Goal: Task Accomplishment & Management: Manage account settings

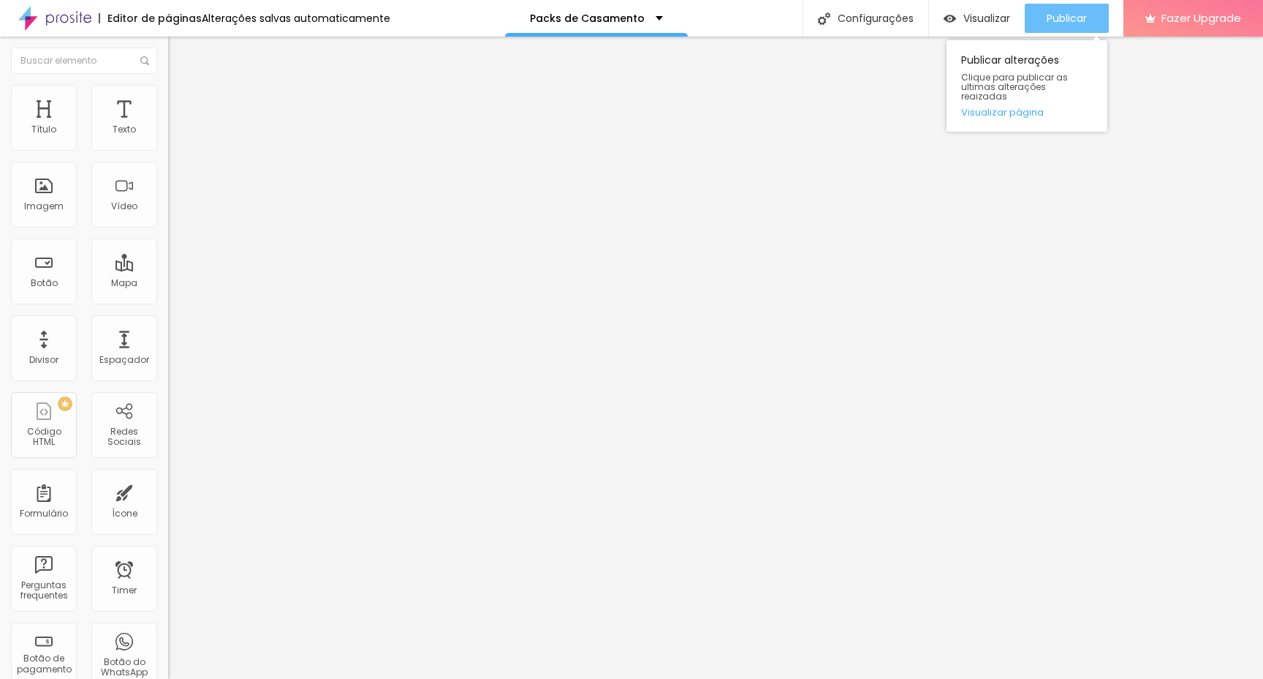
click at [1055, 23] on span "Publicar" at bounding box center [1067, 18] width 40 height 12
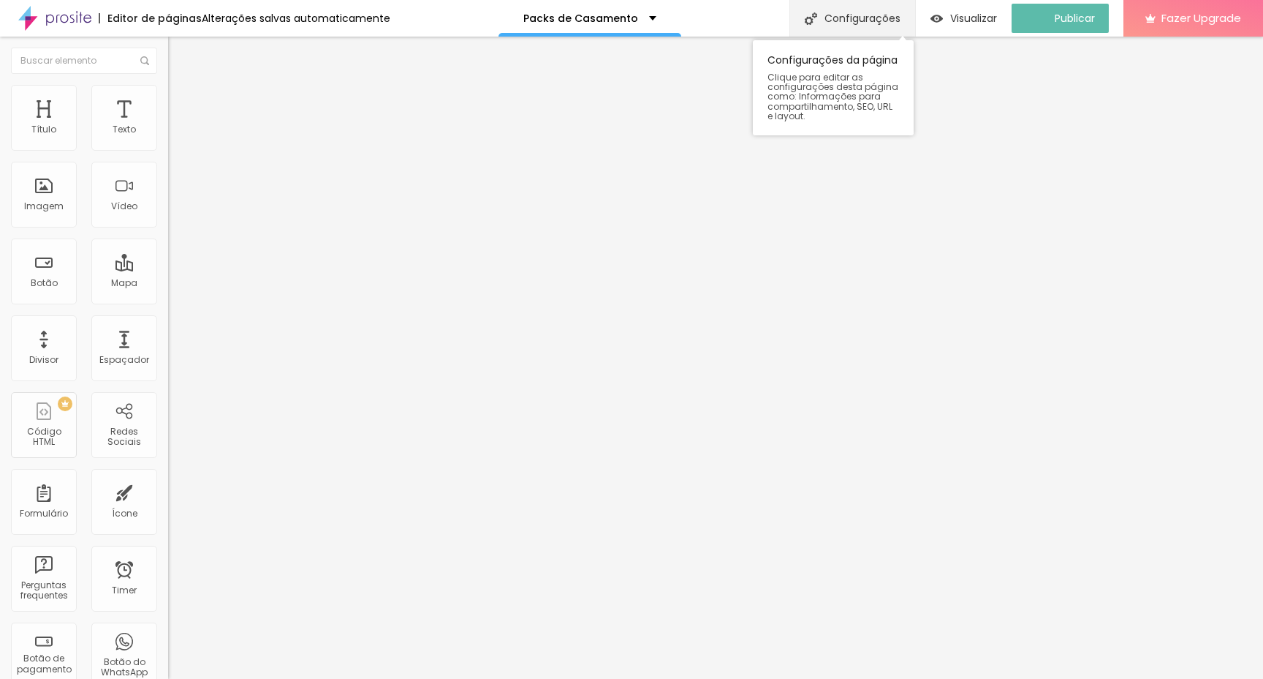
click at [862, 13] on div "Configurações" at bounding box center [853, 18] width 126 height 37
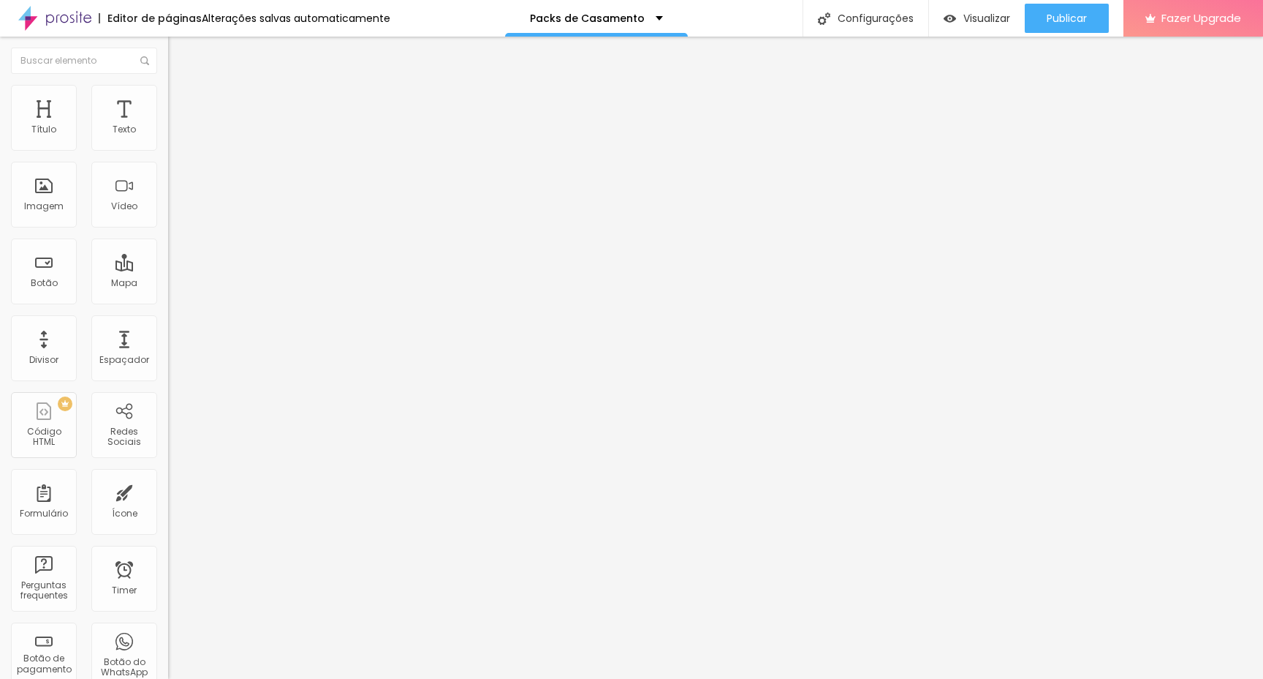
type textarea "Casamento, QuinteiroMedia, 2026, casamento 2026, Fotografo, Casamentos quintieo…"
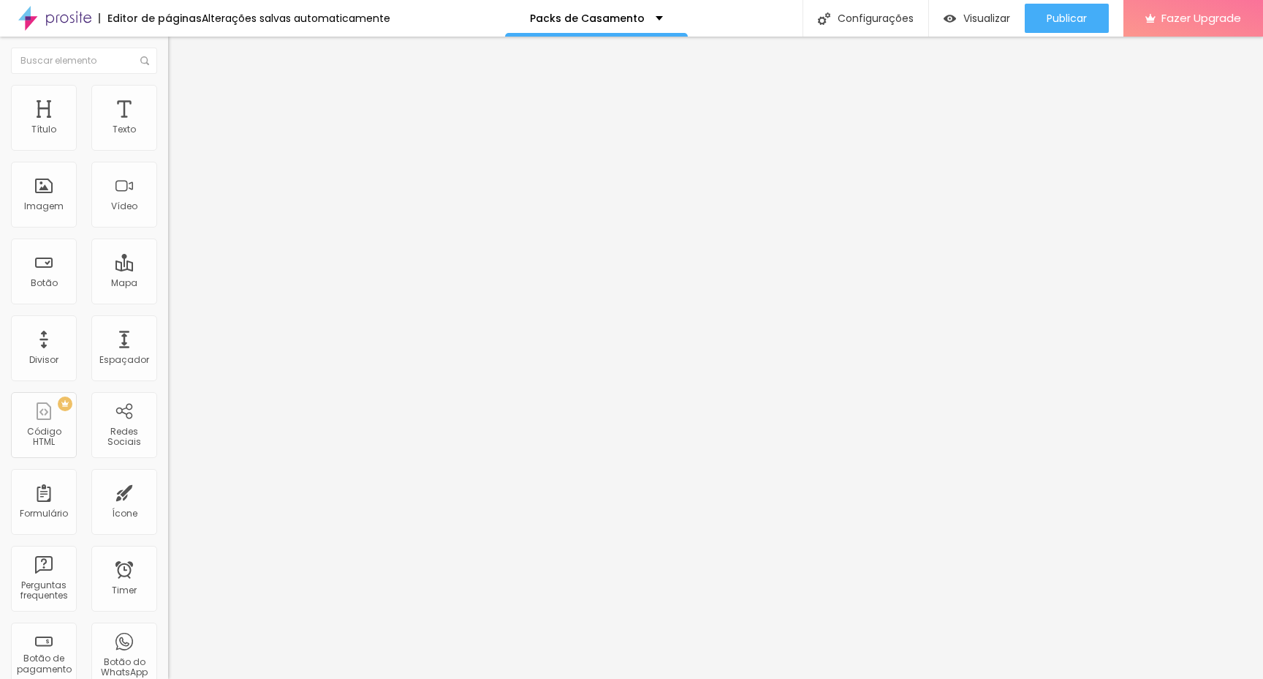
click at [314, 678] on div at bounding box center [631, 687] width 1263 height 0
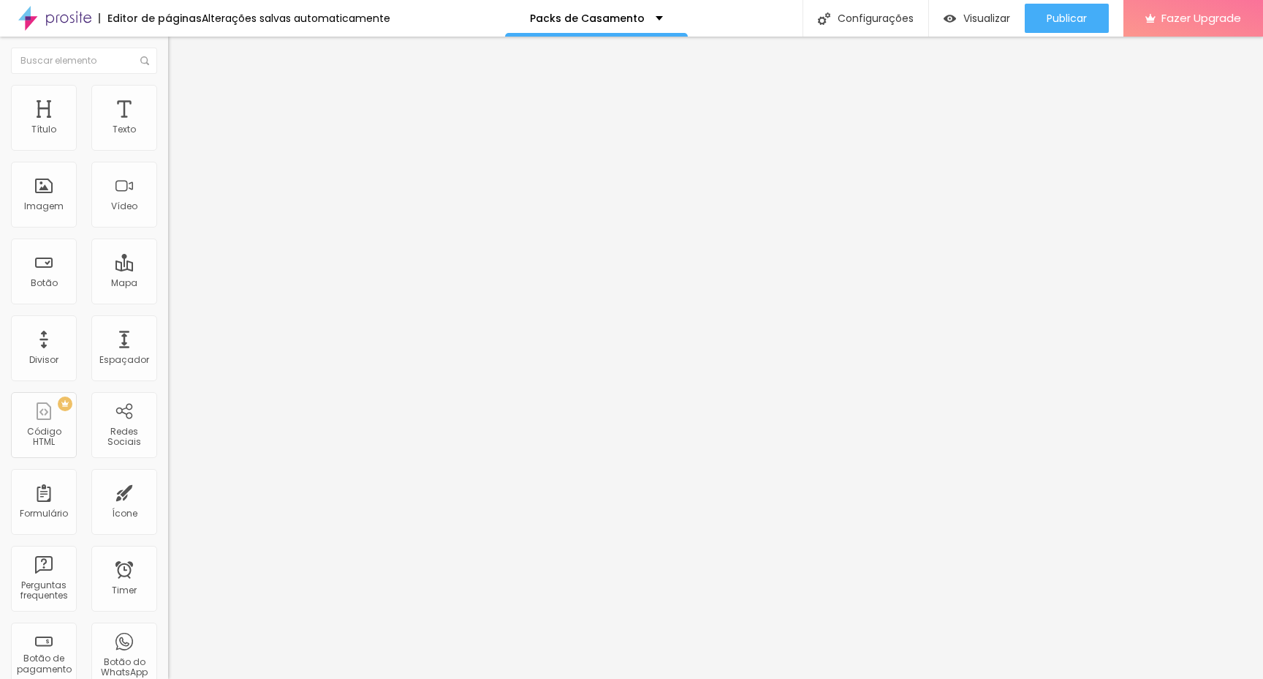
click at [1084, 20] on span "Publicar" at bounding box center [1067, 18] width 40 height 12
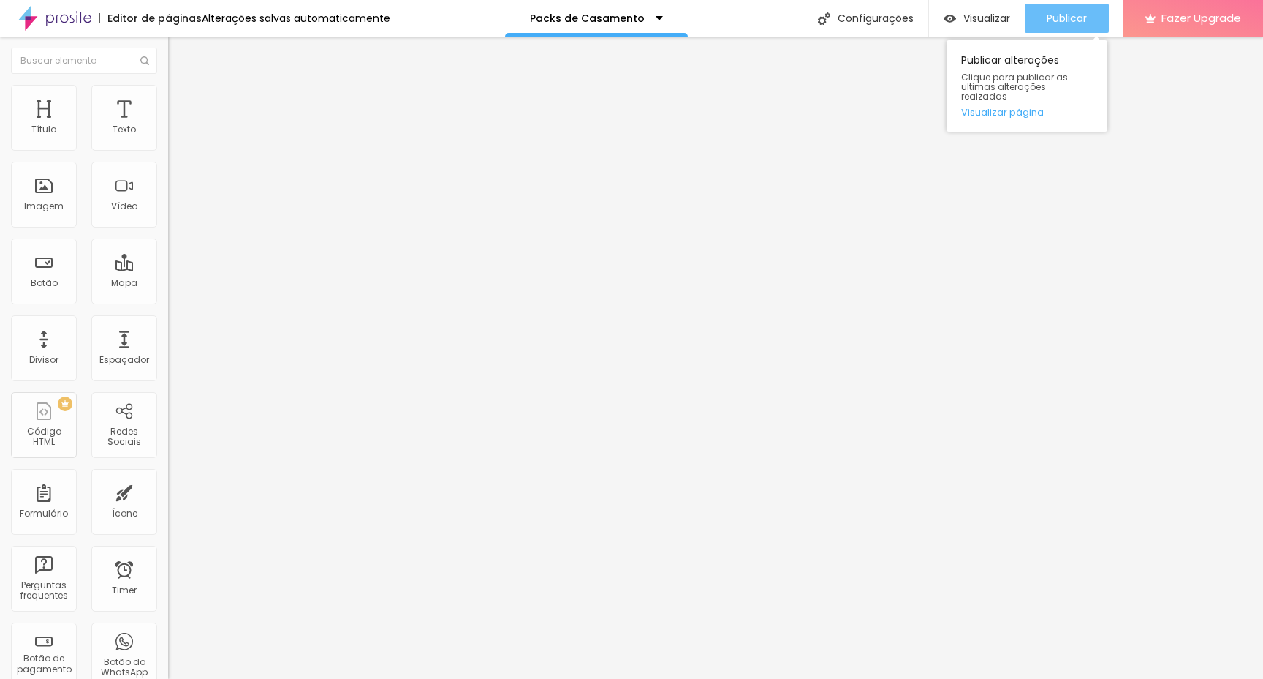
click at [1061, 23] on span "Publicar" at bounding box center [1067, 18] width 40 height 12
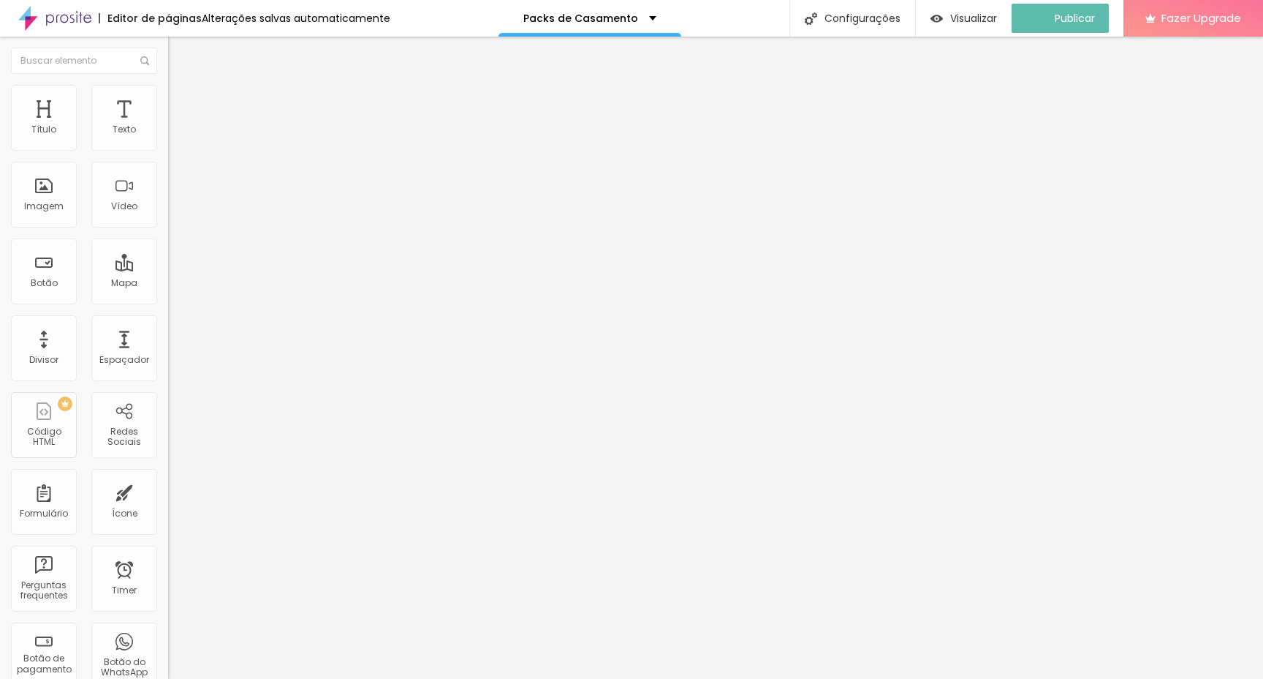
click at [68, 13] on img at bounding box center [54, 18] width 73 height 37
click at [168, 126] on span "Trocar imagem" at bounding box center [208, 119] width 80 height 12
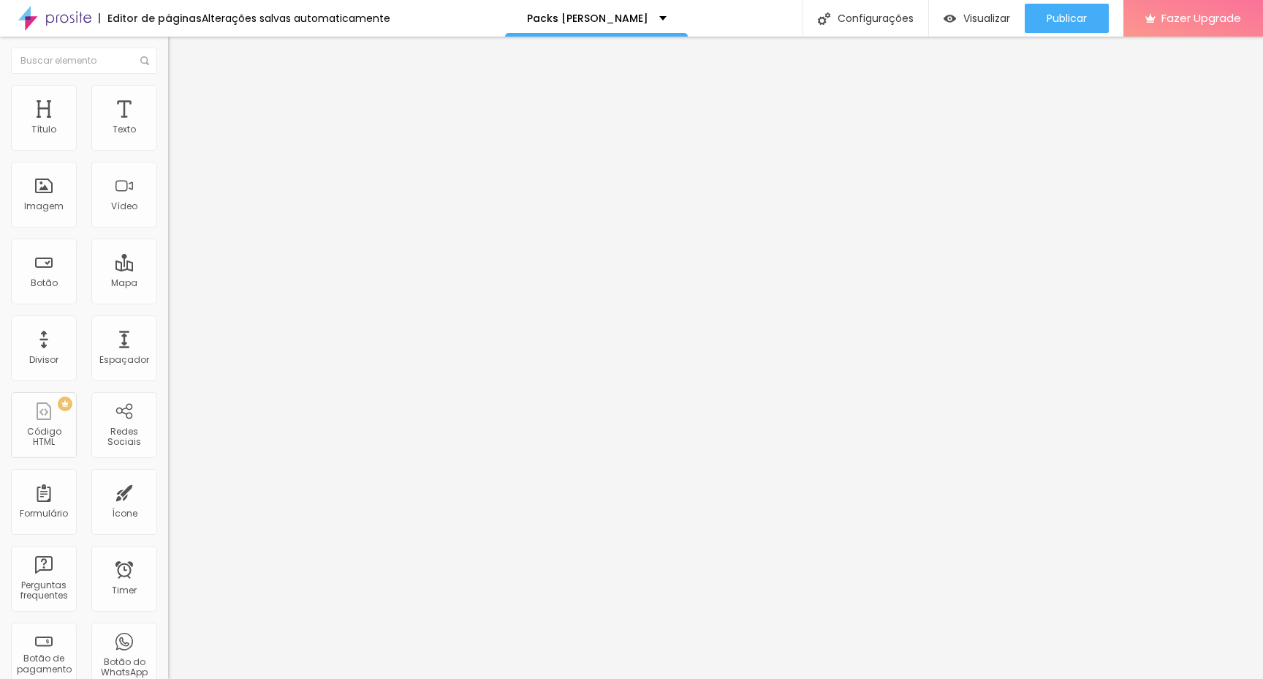
click at [168, 126] on span "Trocar imagem" at bounding box center [208, 119] width 80 height 12
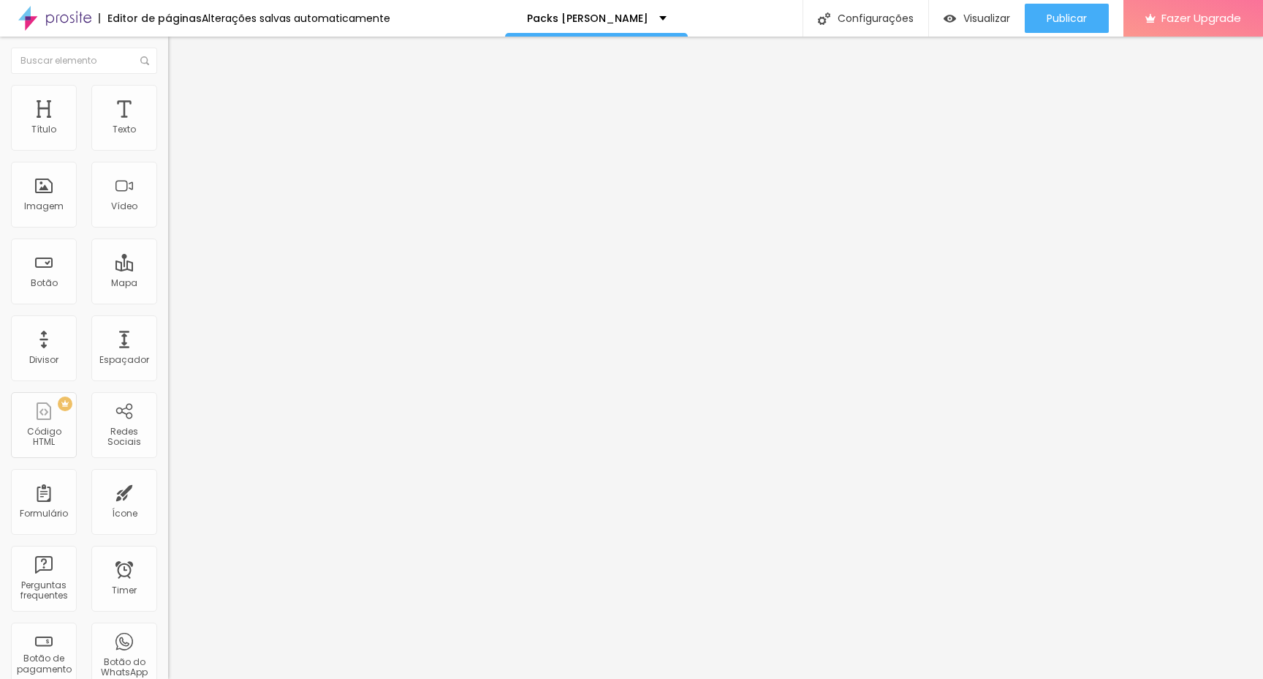
click at [168, 126] on span "Trocar imagem" at bounding box center [208, 119] width 80 height 12
click at [1063, 24] on span "Publicar" at bounding box center [1067, 18] width 40 height 12
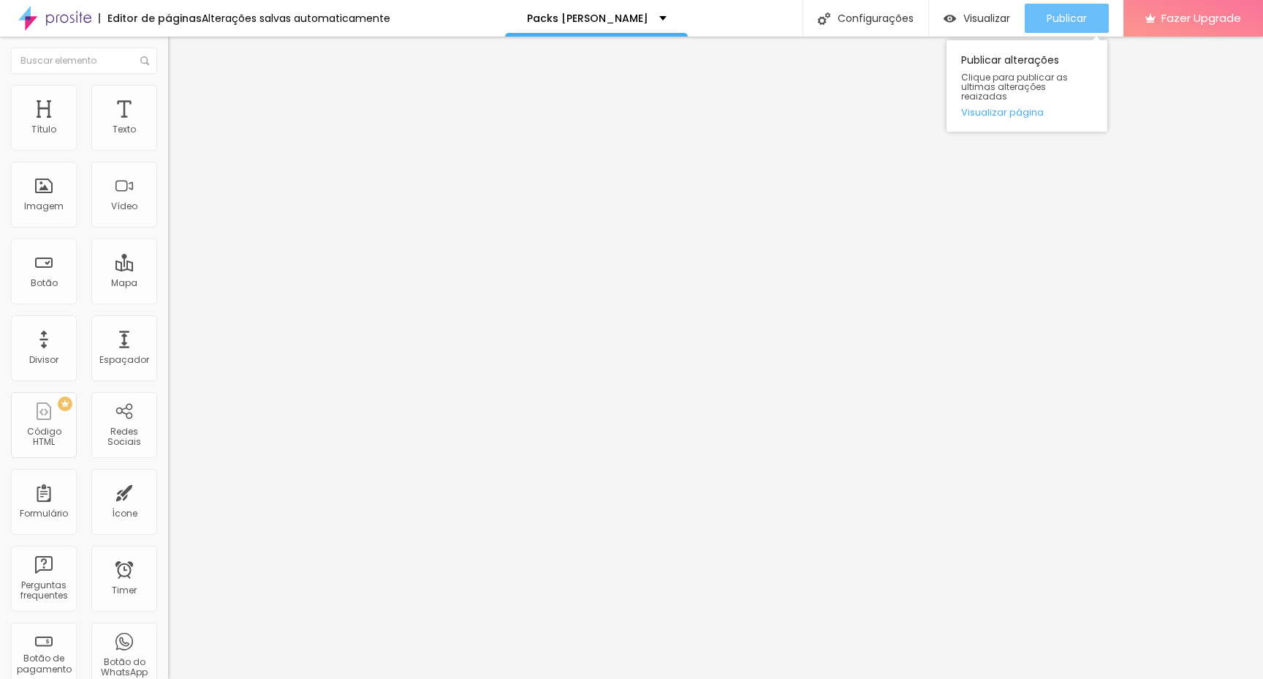
click at [1062, 21] on span "Publicar" at bounding box center [1067, 18] width 40 height 12
click at [168, 445] on div at bounding box center [252, 449] width 168 height 9
click at [168, 445] on div at bounding box center [252, 445] width 168 height 0
click at [168, 445] on div at bounding box center [252, 449] width 168 height 9
click at [168, 445] on div at bounding box center [252, 445] width 168 height 0
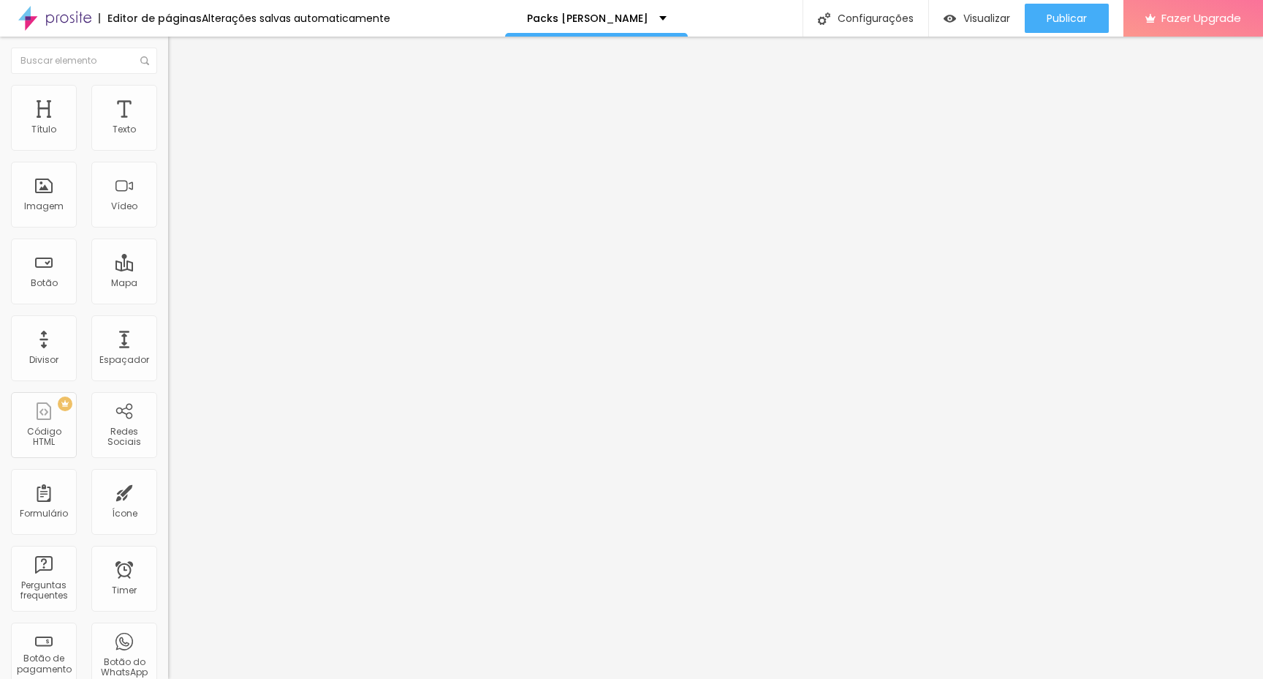
click at [168, 468] on img at bounding box center [171, 471] width 7 height 7
click at [168, 468] on div at bounding box center [252, 468] width 168 height 0
click at [168, 421] on img at bounding box center [171, 424] width 7 height 7
click at [168, 421] on div at bounding box center [252, 421] width 168 height 0
click at [181, 99] on span "Estilo" at bounding box center [192, 94] width 23 height 12
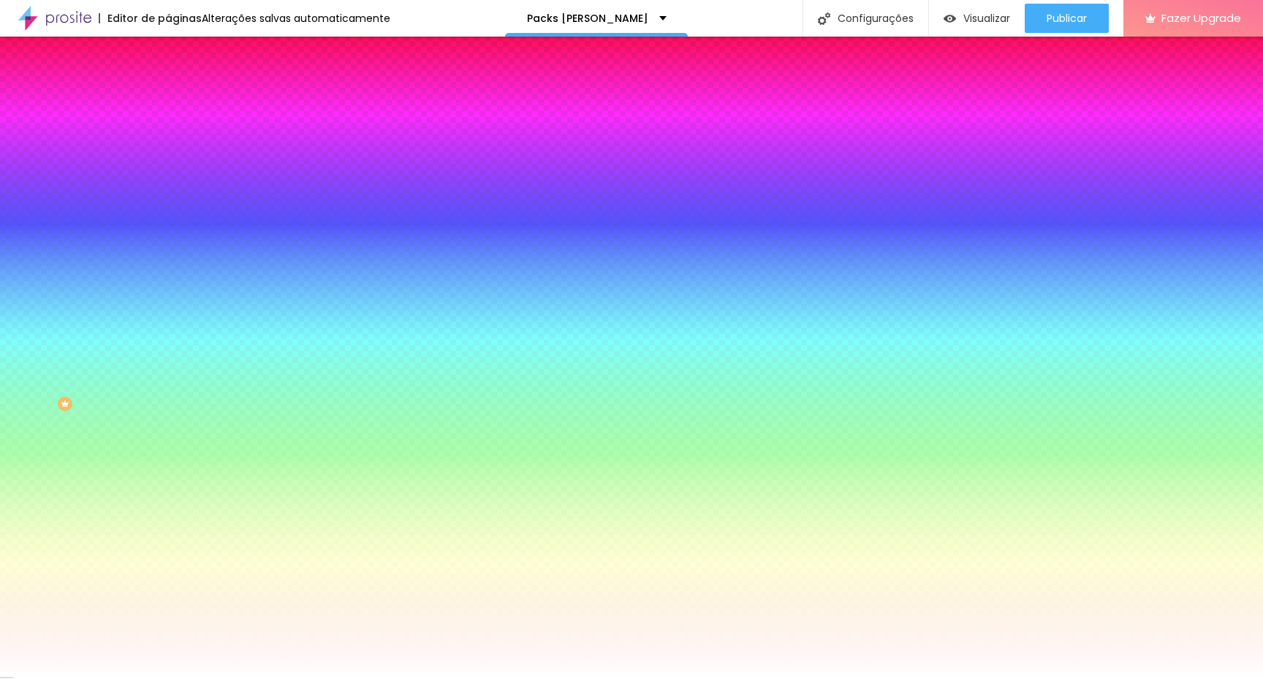
click at [181, 103] on span "Avançado" at bounding box center [205, 109] width 48 height 12
